Goal: Task Accomplishment & Management: Manage account settings

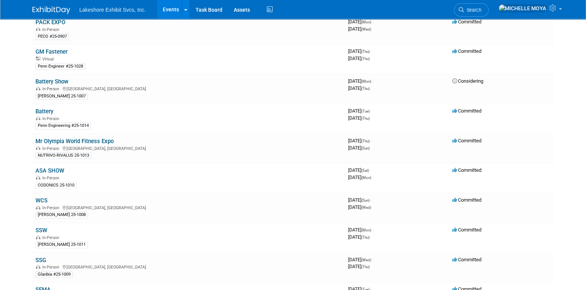
scroll to position [151, 0]
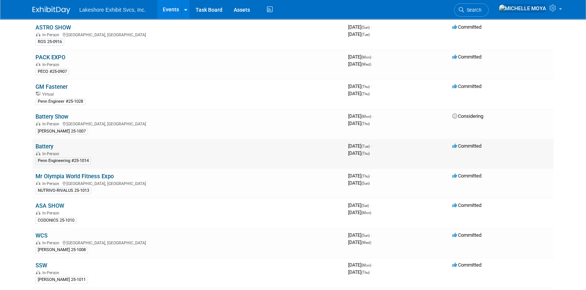
click at [46, 144] on link "Battery" at bounding box center [44, 146] width 18 height 7
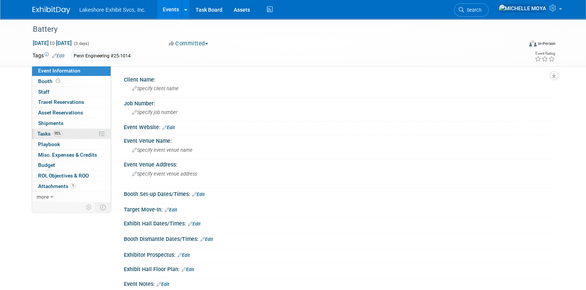
click at [70, 133] on link "95% Tasks 95%" at bounding box center [71, 134] width 79 height 10
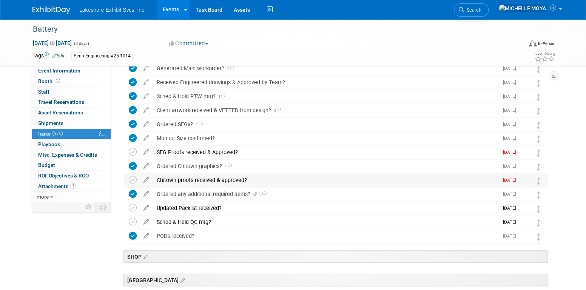
scroll to position [1057, 0]
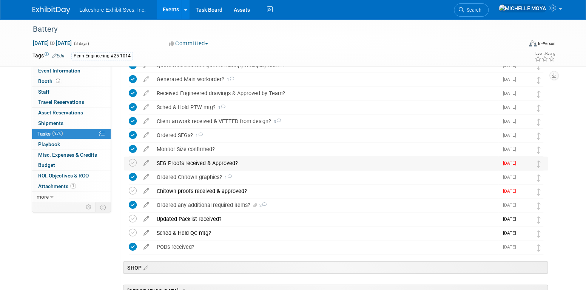
click at [201, 162] on div "SEG Proofs received & Approved?" at bounding box center [326, 163] width 346 height 13
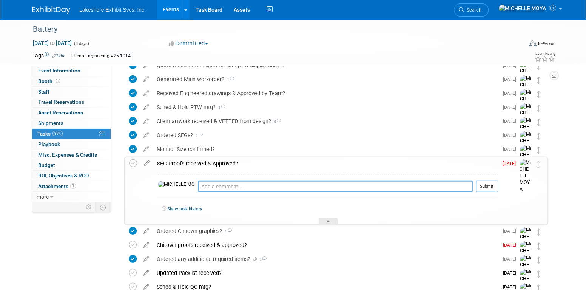
click at [198, 182] on textarea at bounding box center [335, 186] width 275 height 11
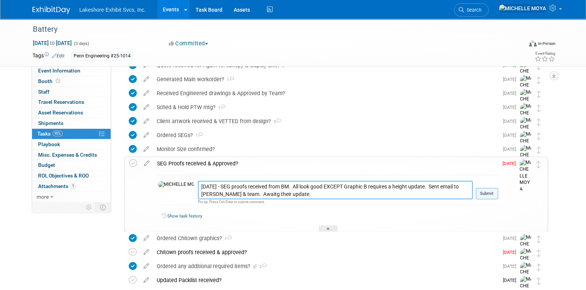
type textarea "9.4.25 - SEG proofs received from BM. All look good EXCEPT Graphic B requires a…"
drag, startPoint x: 484, startPoint y: 195, endPoint x: 439, endPoint y: 187, distance: 46.1
click at [484, 194] on button "Submit" at bounding box center [487, 193] width 22 height 11
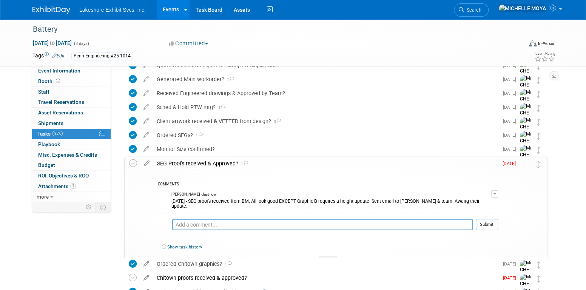
click at [216, 165] on div "SEG Proofs received & Approved? 1" at bounding box center [325, 163] width 345 height 13
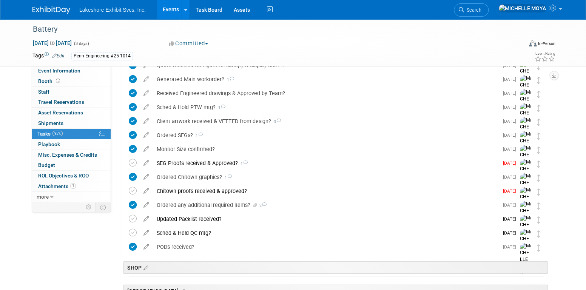
click at [171, 8] on link "Events" at bounding box center [171, 9] width 28 height 19
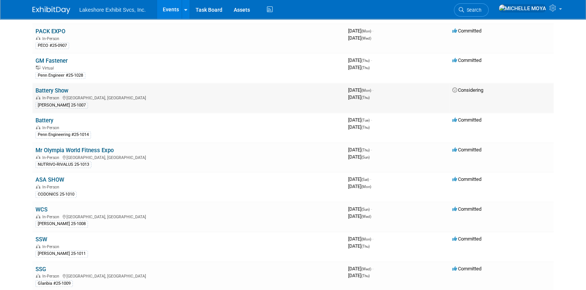
scroll to position [189, 0]
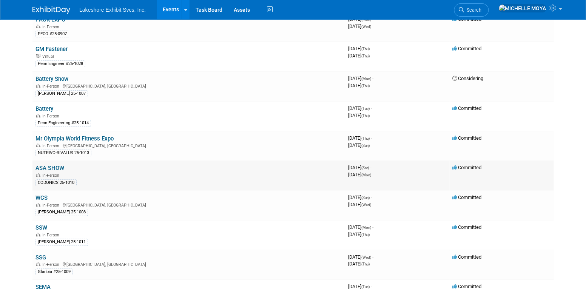
click at [56, 165] on link "ASA SHOW" at bounding box center [49, 168] width 29 height 7
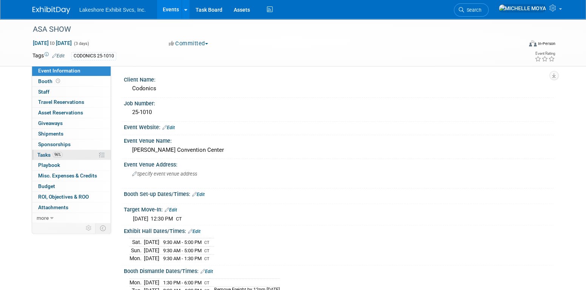
click at [74, 153] on link "96% Tasks 96%" at bounding box center [71, 155] width 79 height 10
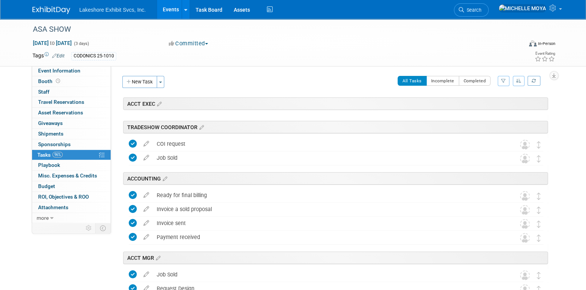
click at [503, 80] on icon "button" at bounding box center [503, 81] width 5 height 5
click at [488, 101] on select "-- Select Assignee -- All unassigned tasks Assigned to me [PERSON_NAME] [PERSON…" at bounding box center [472, 105] width 62 height 11
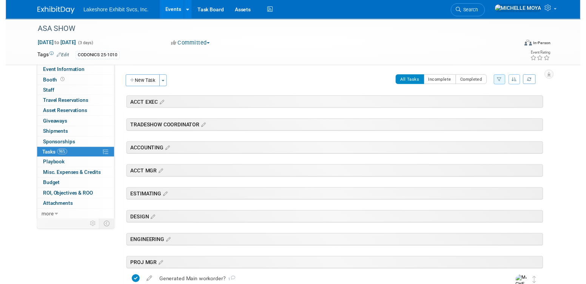
scroll to position [227, 0]
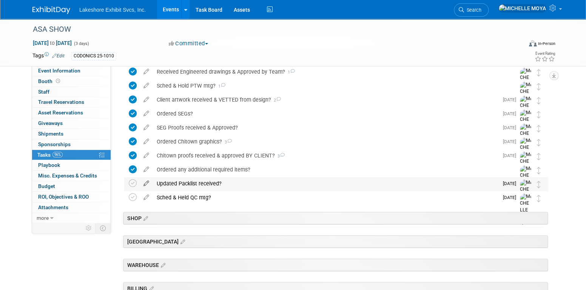
click at [147, 182] on icon at bounding box center [146, 181] width 13 height 9
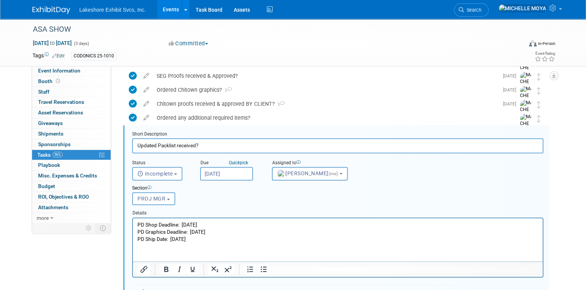
scroll to position [293, 0]
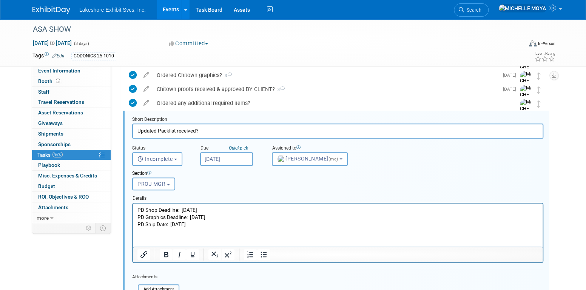
click at [231, 156] on input "[DATE]" at bounding box center [226, 159] width 53 height 14
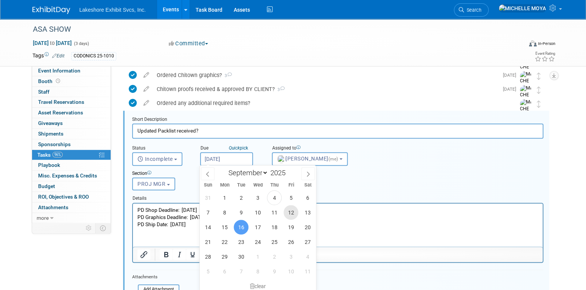
click at [292, 210] on span "12" at bounding box center [291, 212] width 15 height 15
type input "[DATE]"
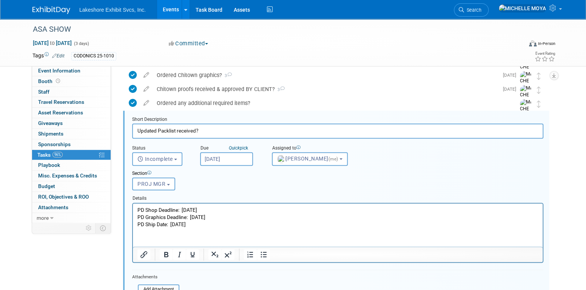
scroll to position [369, 0]
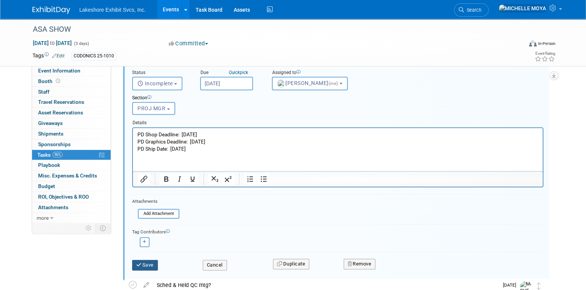
click at [152, 260] on button "Save" at bounding box center [145, 265] width 26 height 11
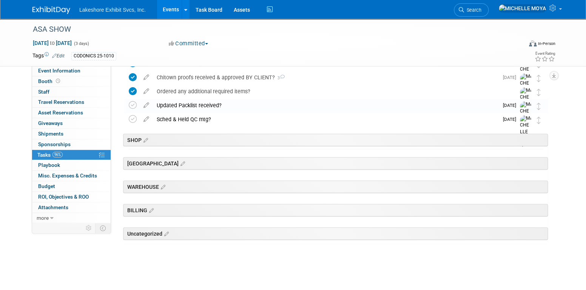
scroll to position [304, 0]
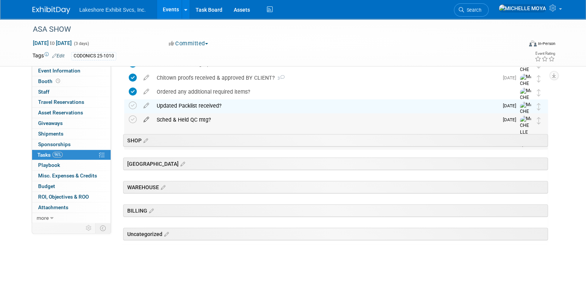
click at [148, 118] on icon at bounding box center [146, 117] width 13 height 9
select select "8"
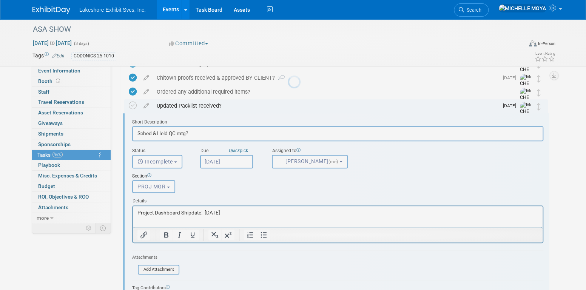
scroll to position [307, 0]
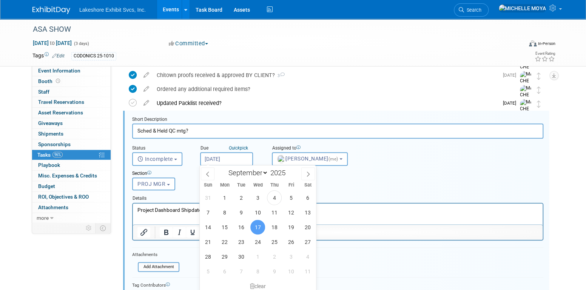
click at [228, 161] on input "[DATE]" at bounding box center [226, 159] width 53 height 14
click at [241, 222] on span "16" at bounding box center [241, 227] width 15 height 15
type input "[DATE]"
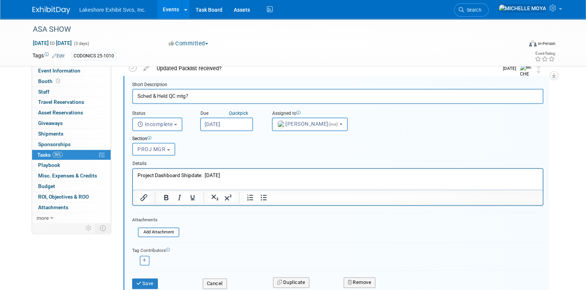
scroll to position [383, 0]
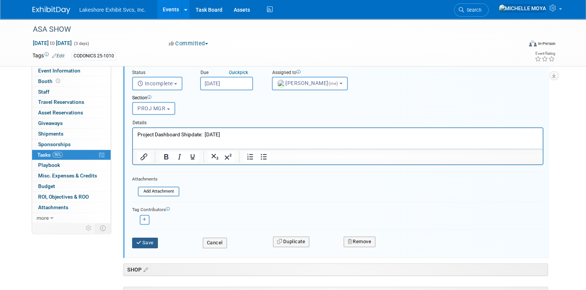
click at [144, 238] on button "Save" at bounding box center [145, 243] width 26 height 11
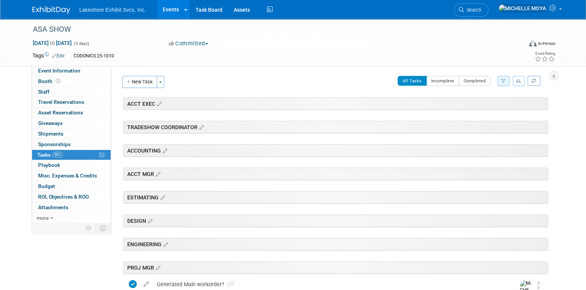
scroll to position [0, 0]
